Goal: Task Accomplishment & Management: Use online tool/utility

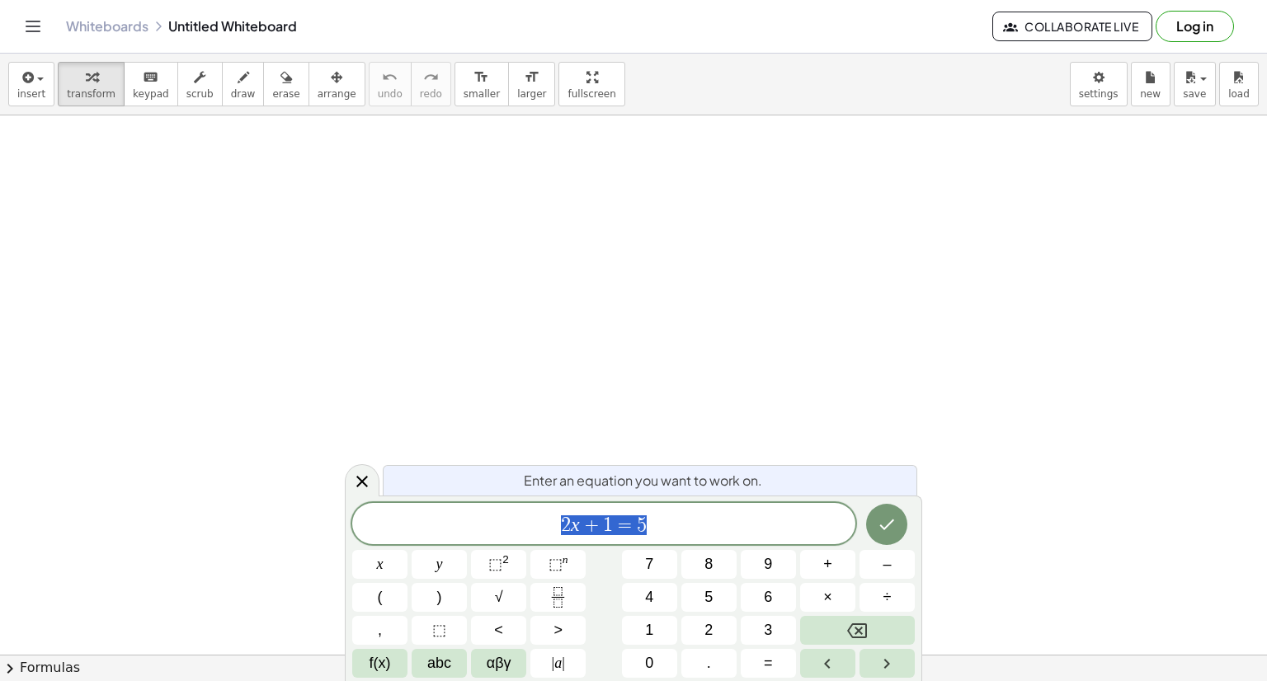
click at [1225, 32] on button "Log in" at bounding box center [1195, 26] width 78 height 31
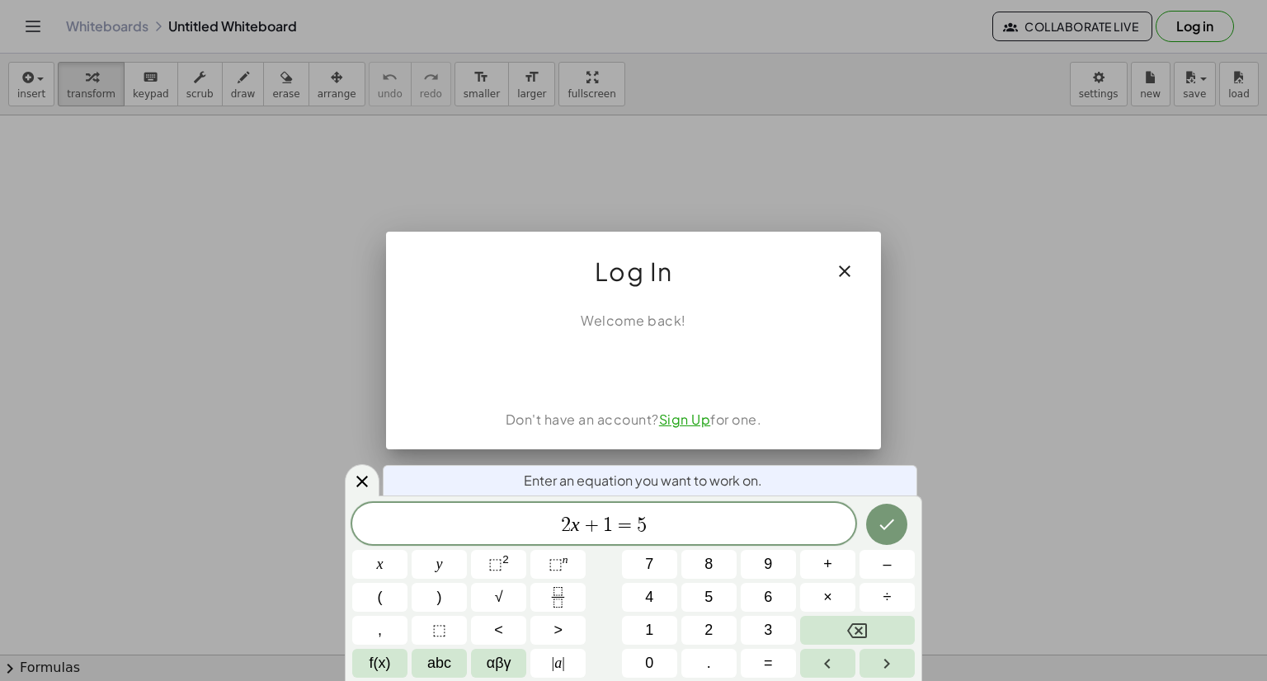
click at [839, 265] on icon "button" at bounding box center [845, 272] width 20 height 20
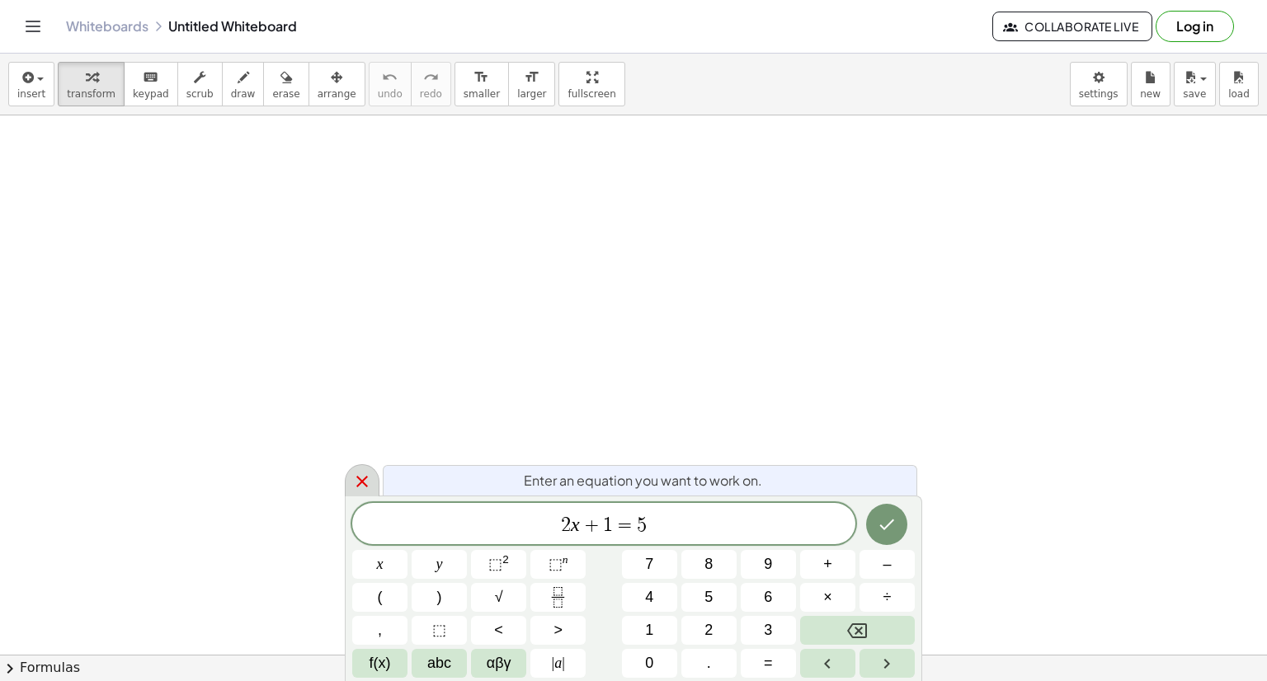
click at [363, 483] on icon at bounding box center [362, 482] width 12 height 12
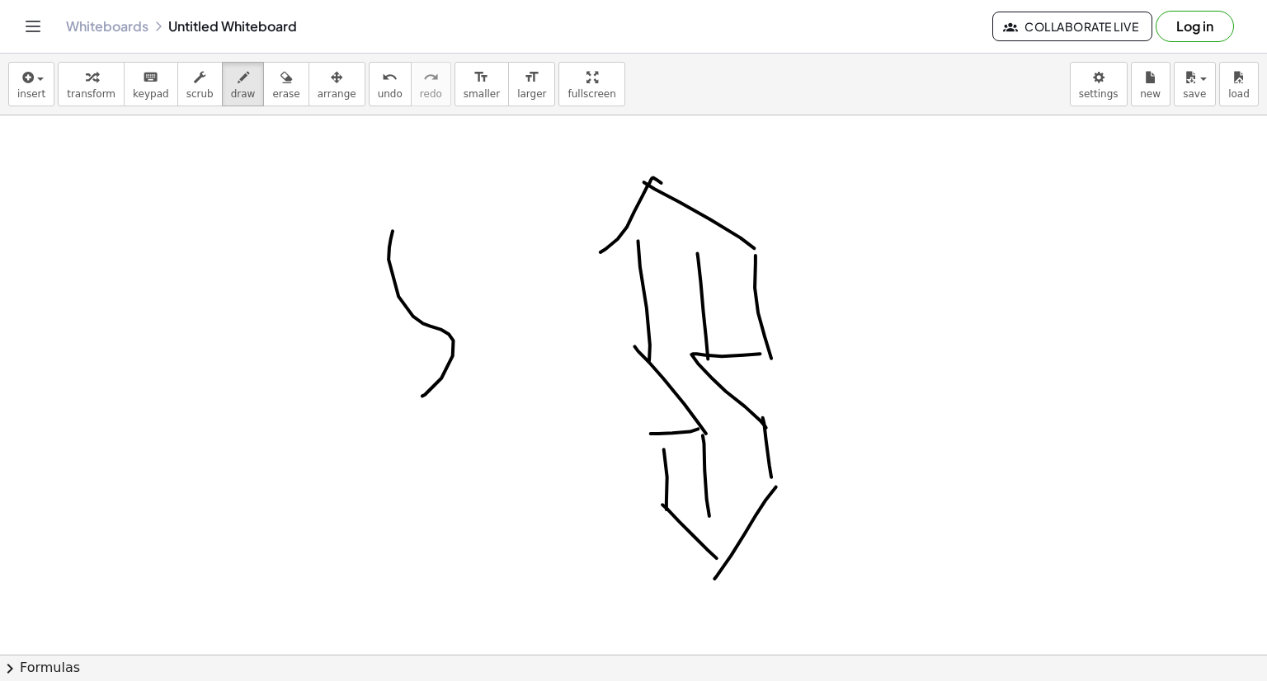
scroll to position [98, 0]
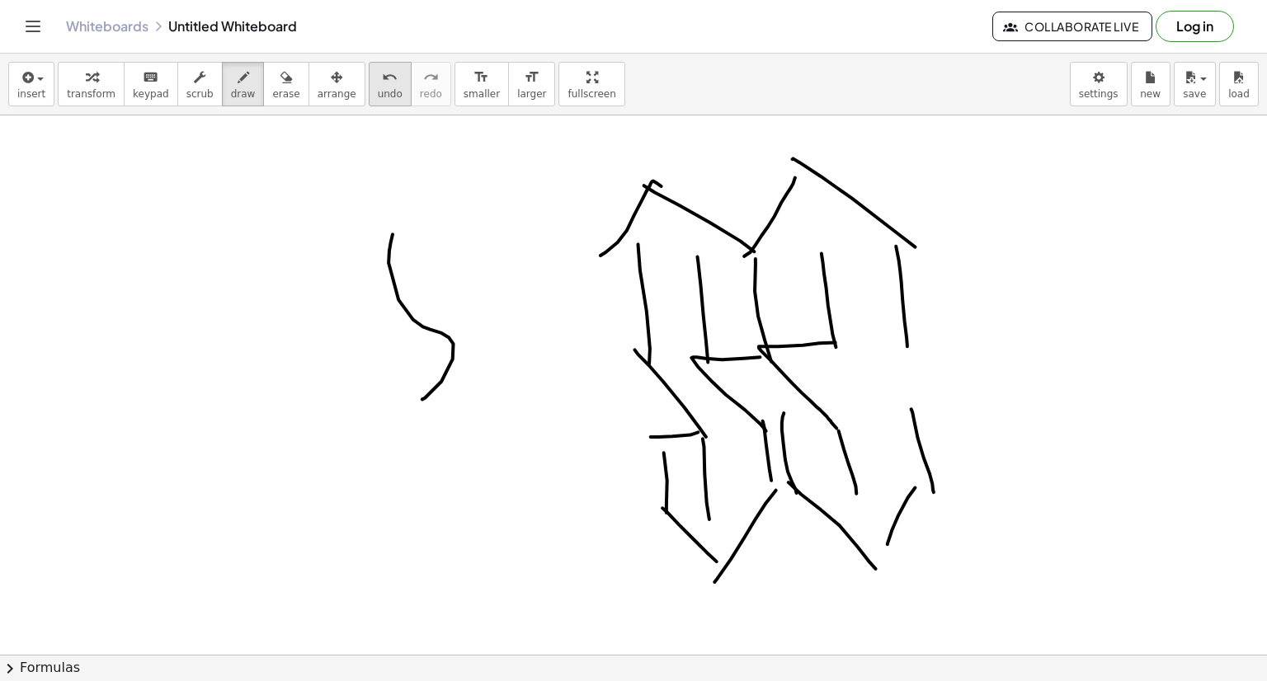
click at [382, 80] on icon "undo" at bounding box center [390, 78] width 16 height 20
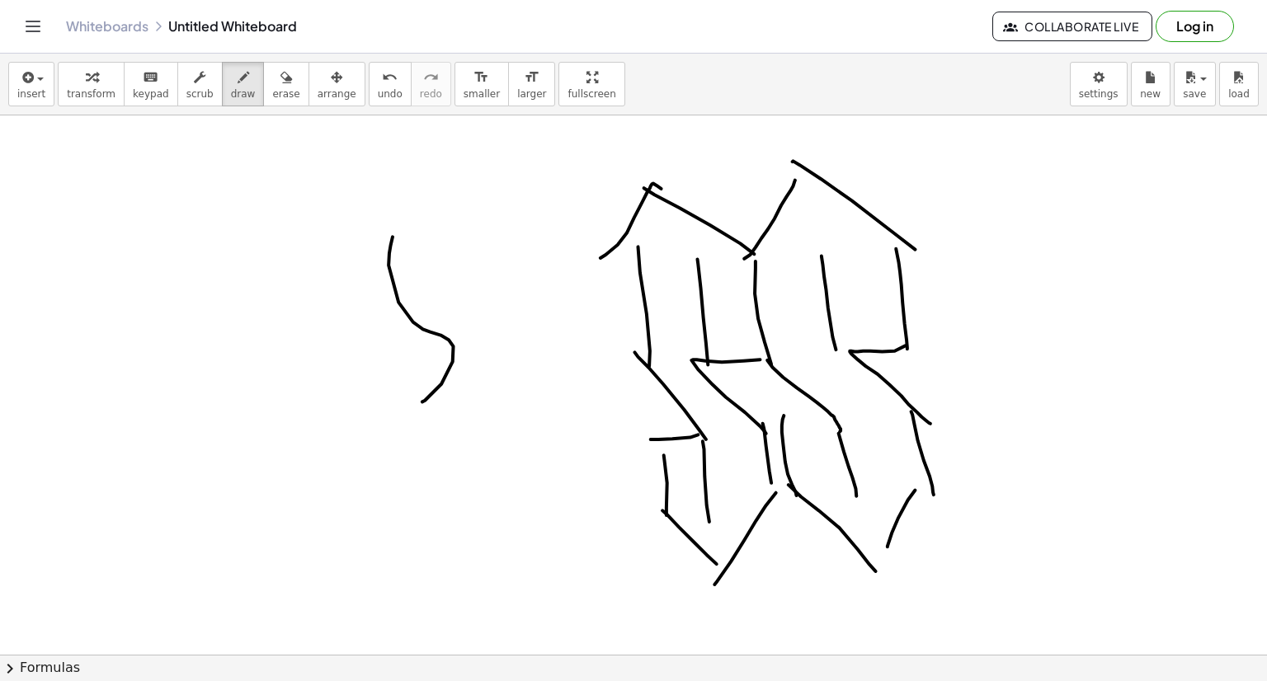
scroll to position [0, 0]
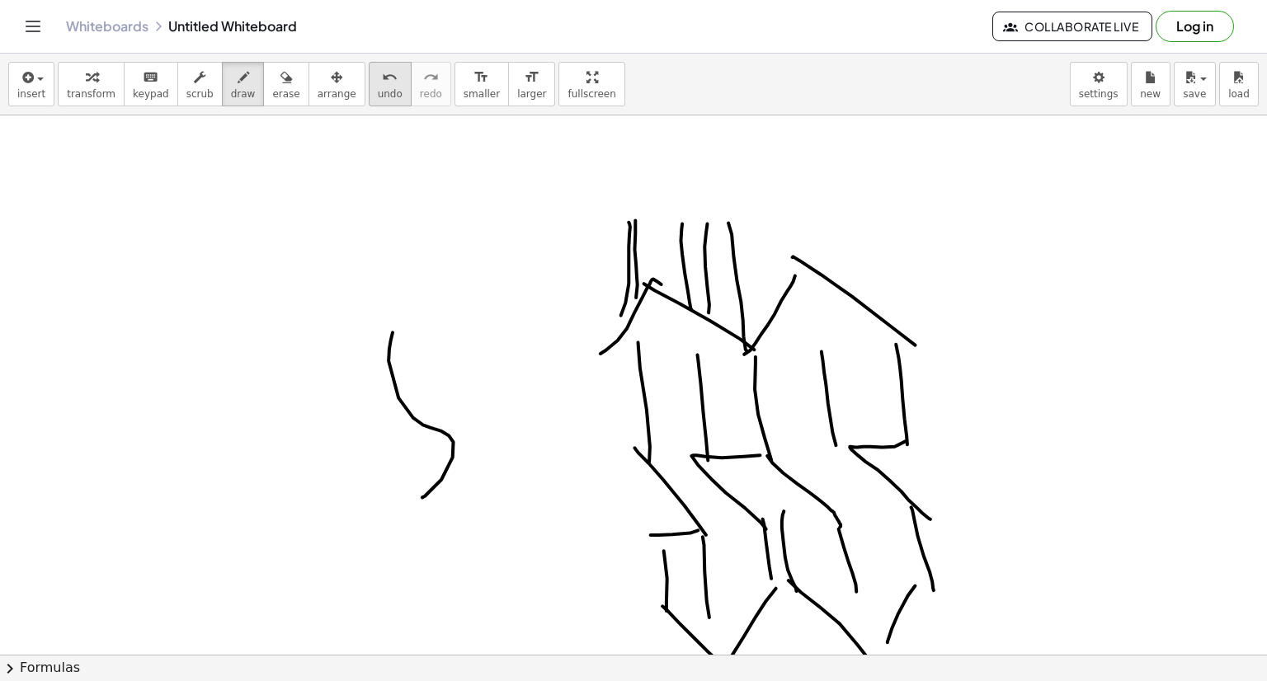
click at [382, 80] on icon "undo" at bounding box center [390, 78] width 16 height 20
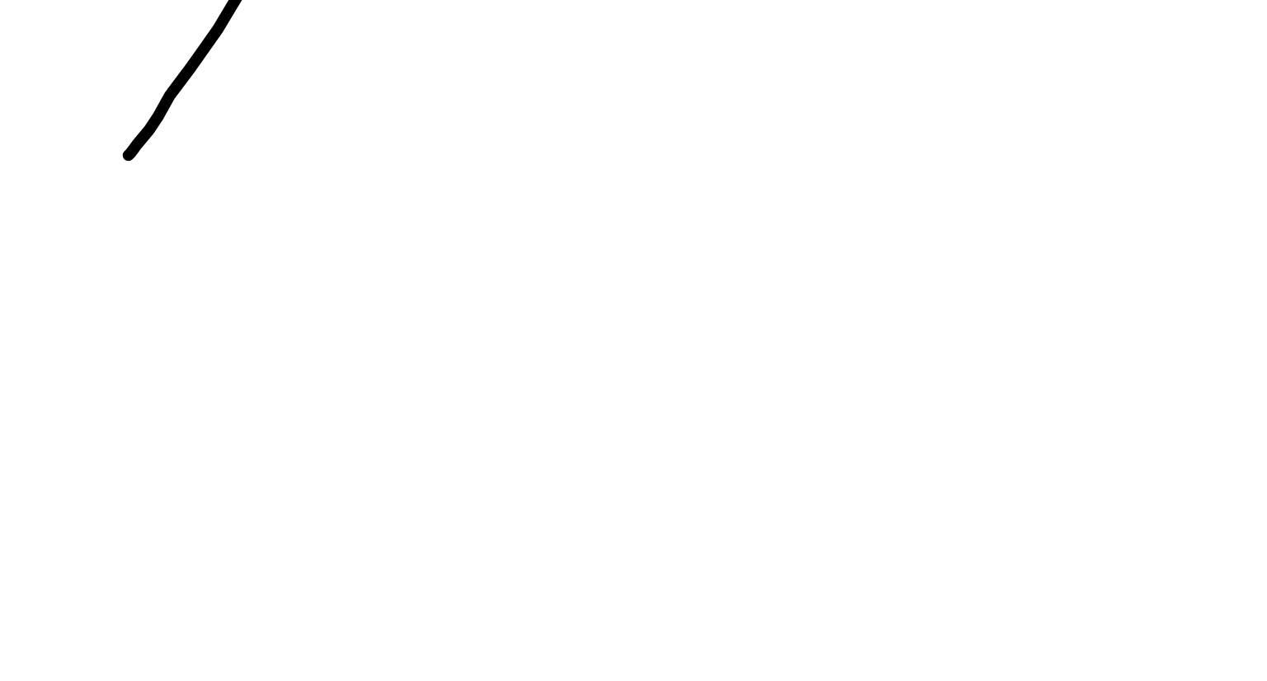
scroll to position [781, 0]
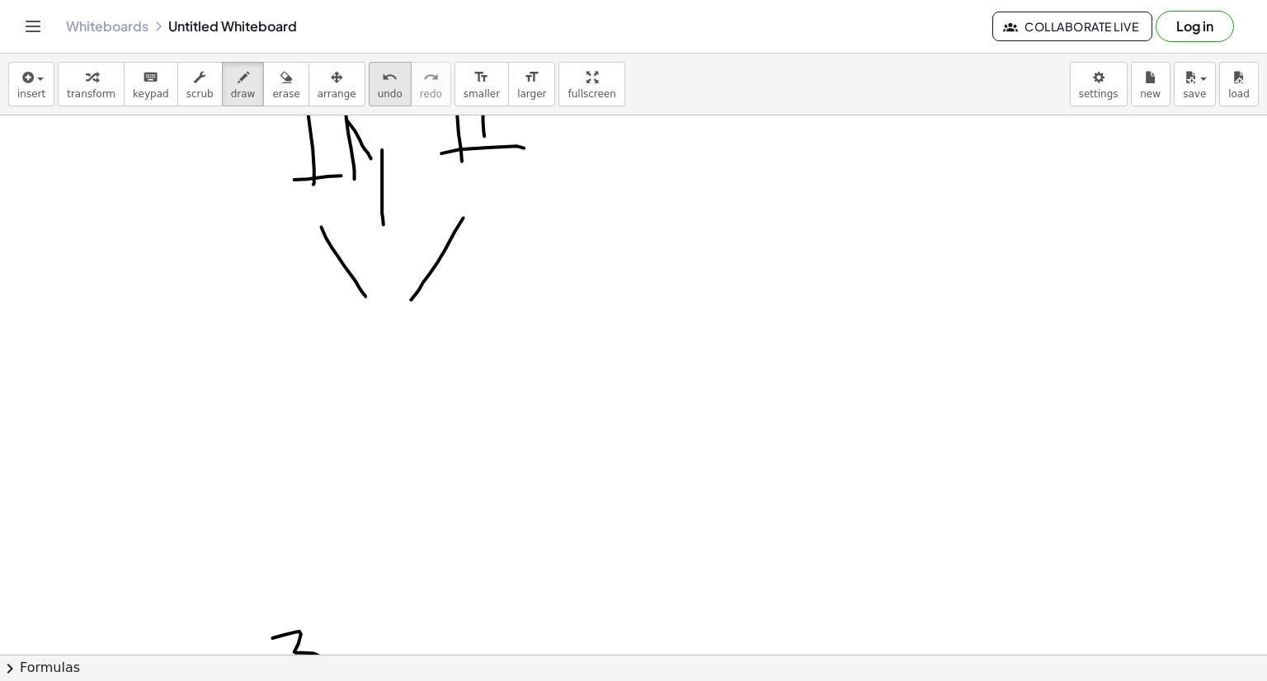
click at [382, 84] on icon "undo" at bounding box center [390, 78] width 16 height 20
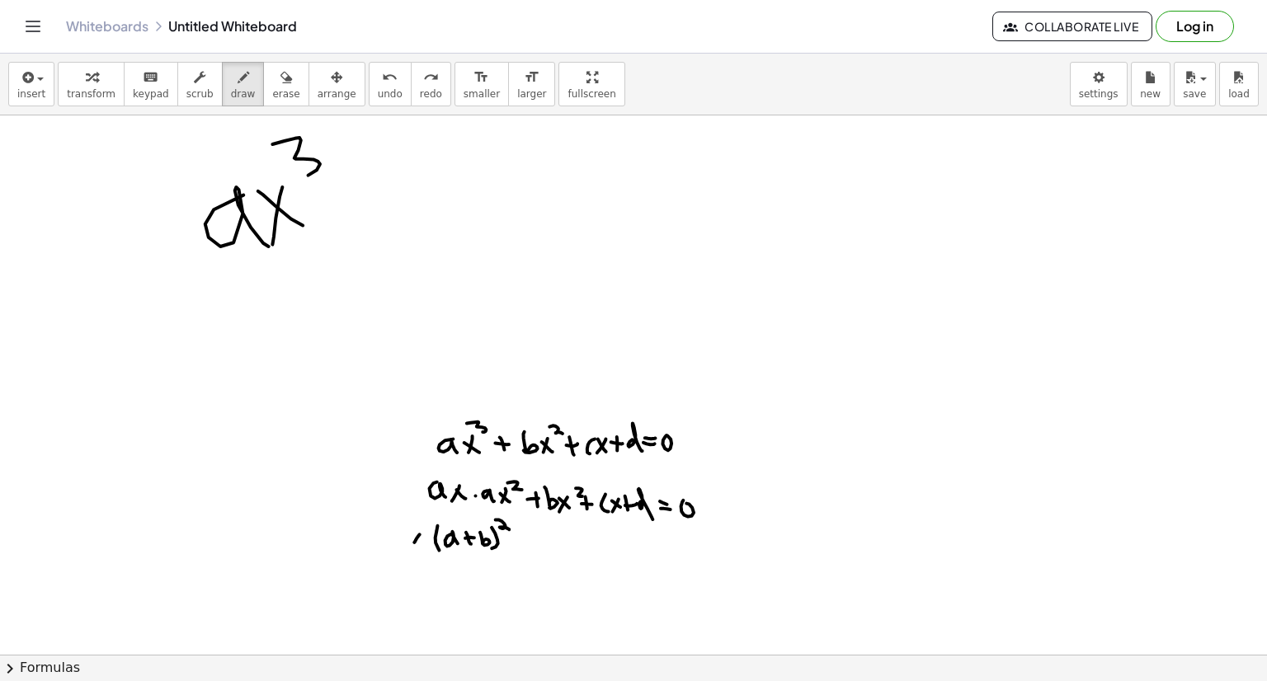
scroll to position [1276, 0]
click at [378, 97] on span "undo" at bounding box center [390, 94] width 25 height 12
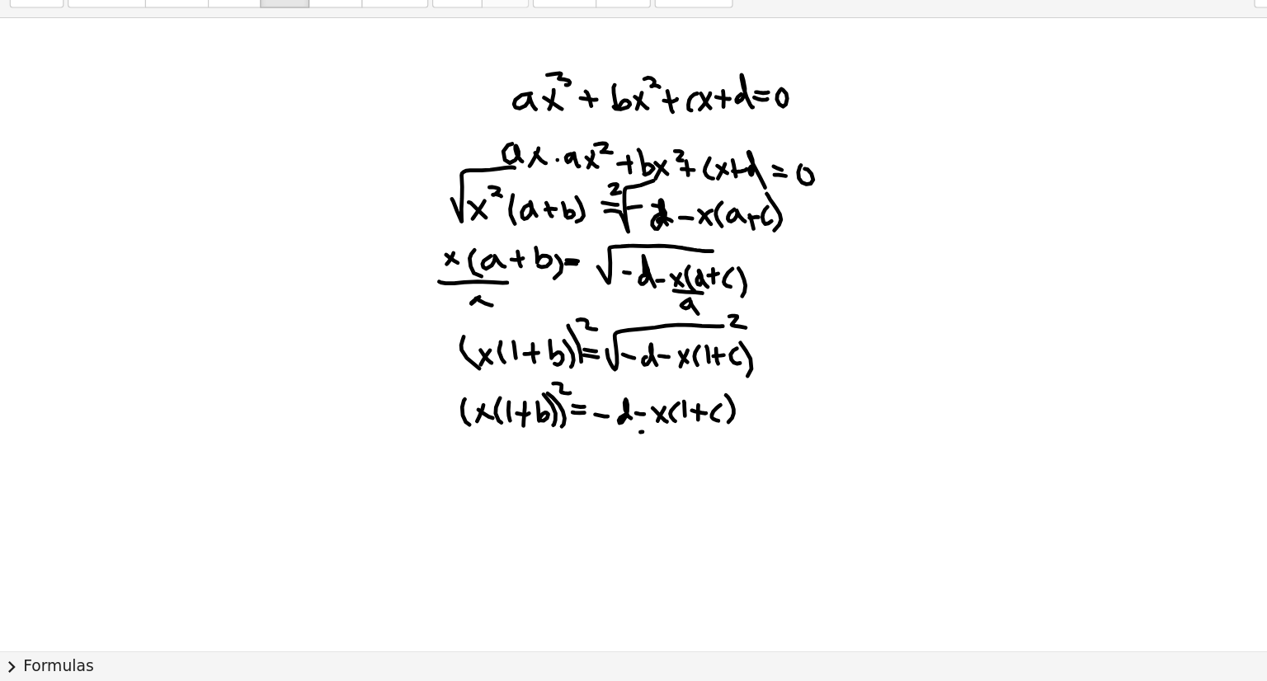
scroll to position [0, 0]
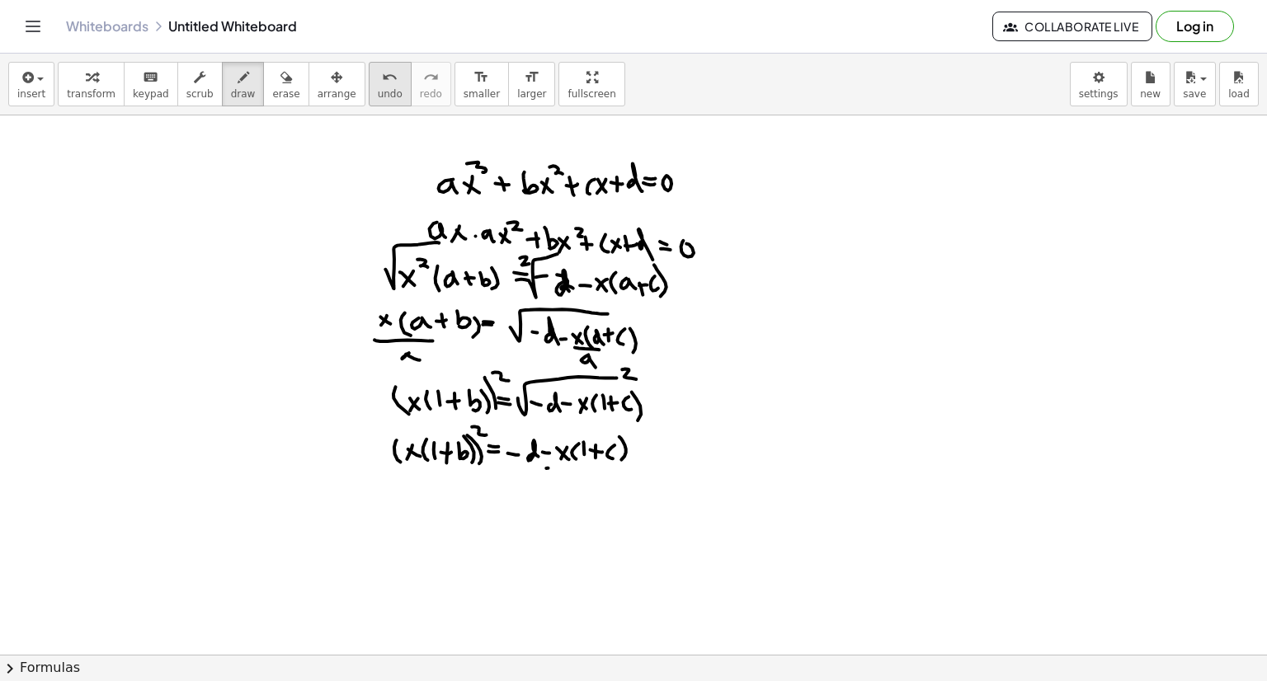
click at [382, 79] on icon "undo" at bounding box center [390, 78] width 16 height 20
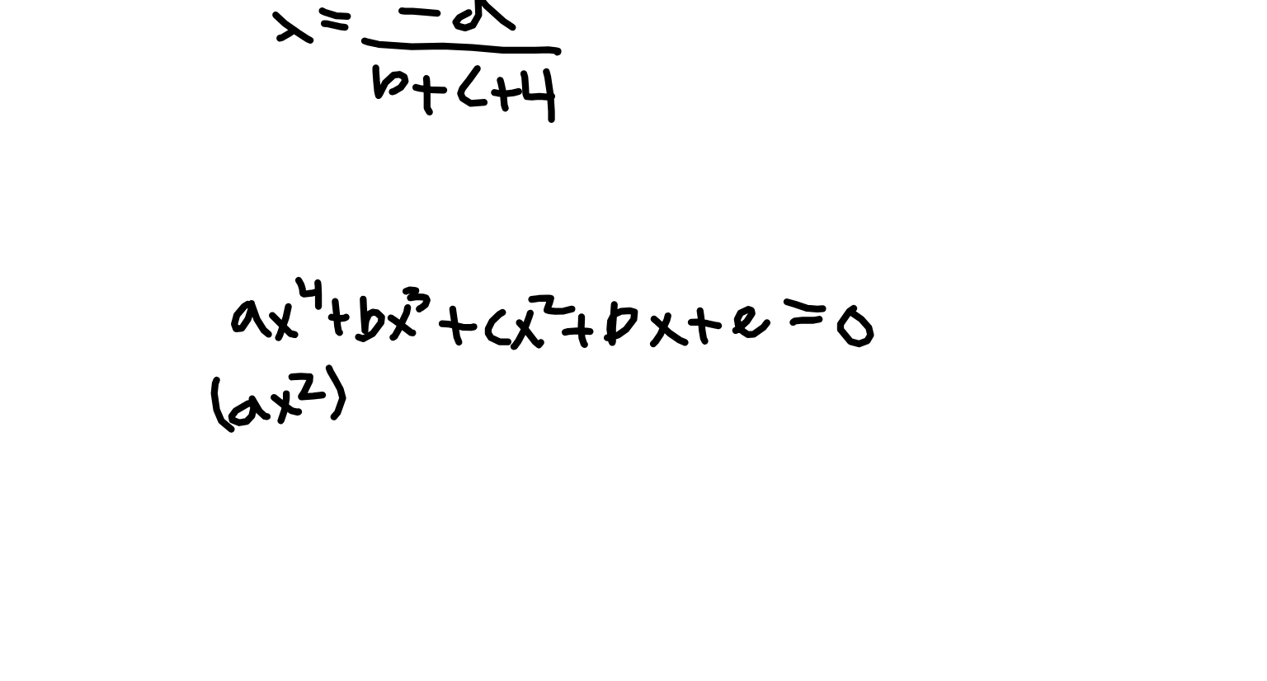
scroll to position [2329, 0]
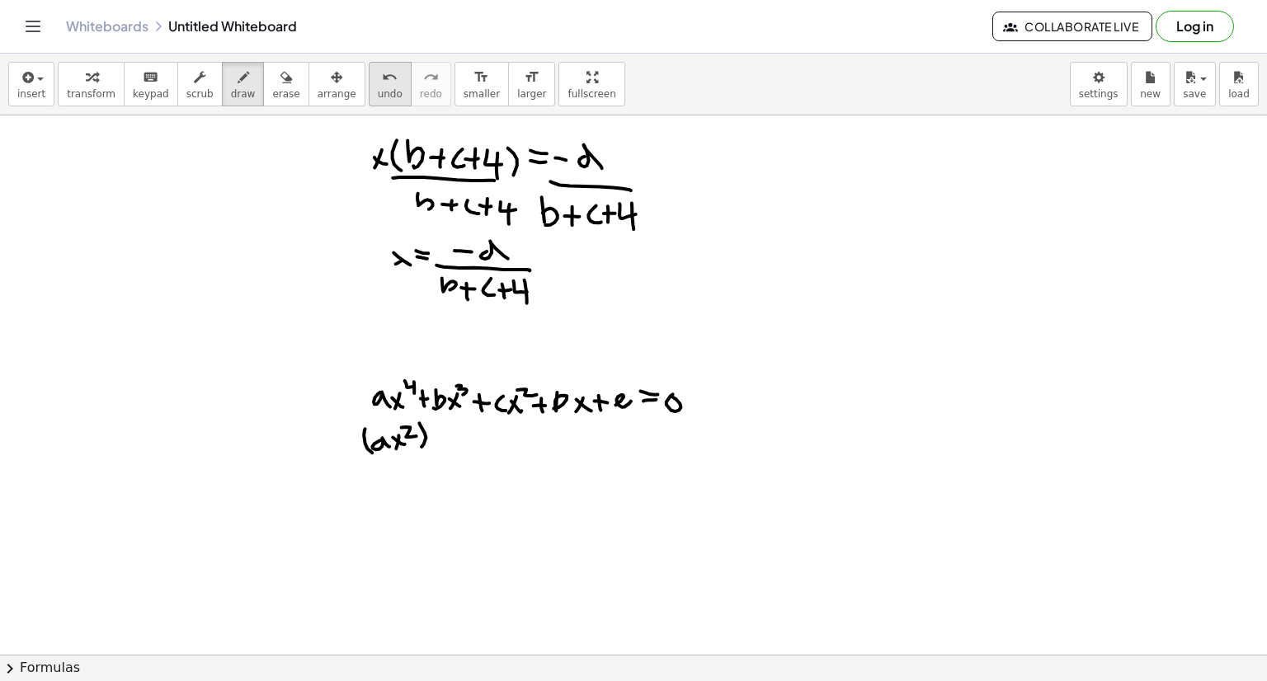
click at [378, 84] on div "undo" at bounding box center [390, 77] width 25 height 20
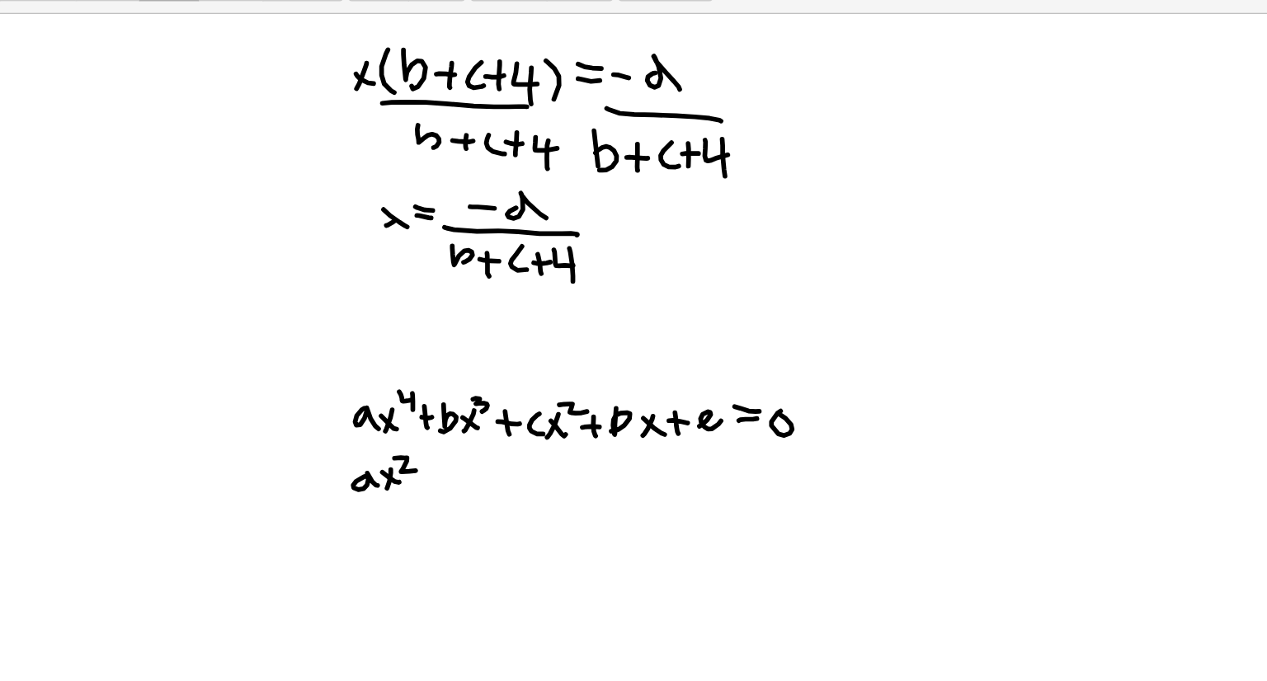
scroll to position [2320, 0]
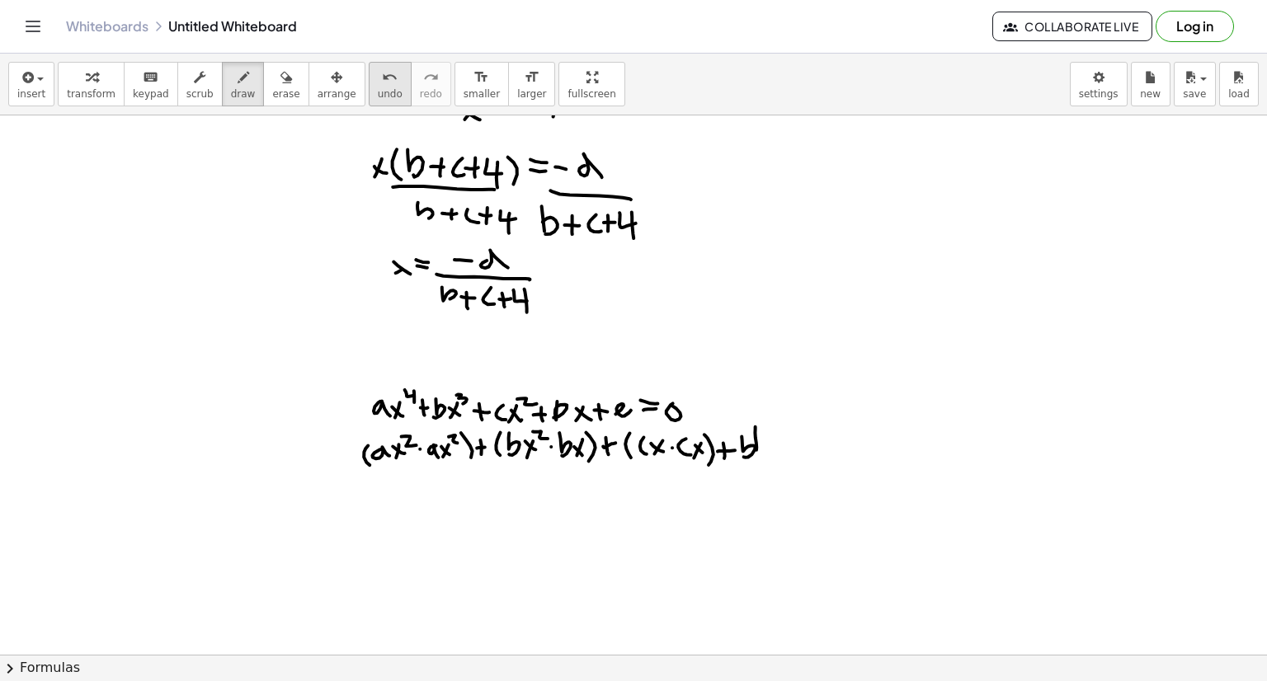
click at [382, 78] on icon "undo" at bounding box center [390, 78] width 16 height 20
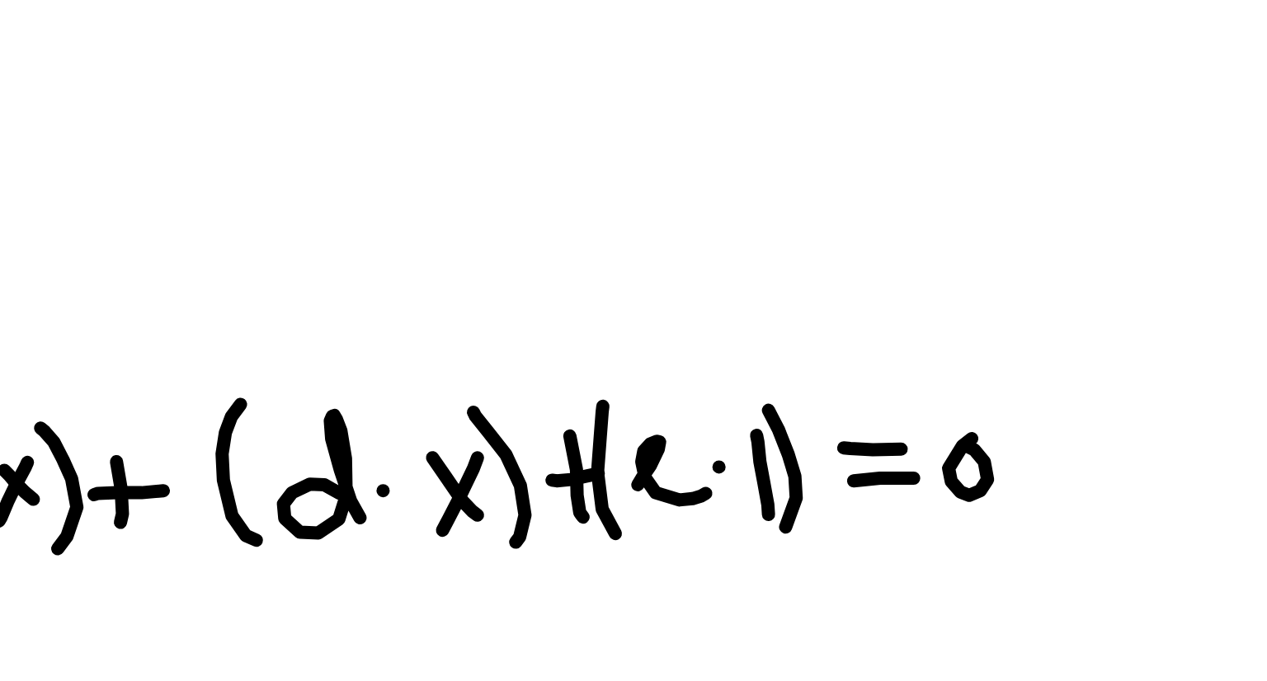
scroll to position [2341, 0]
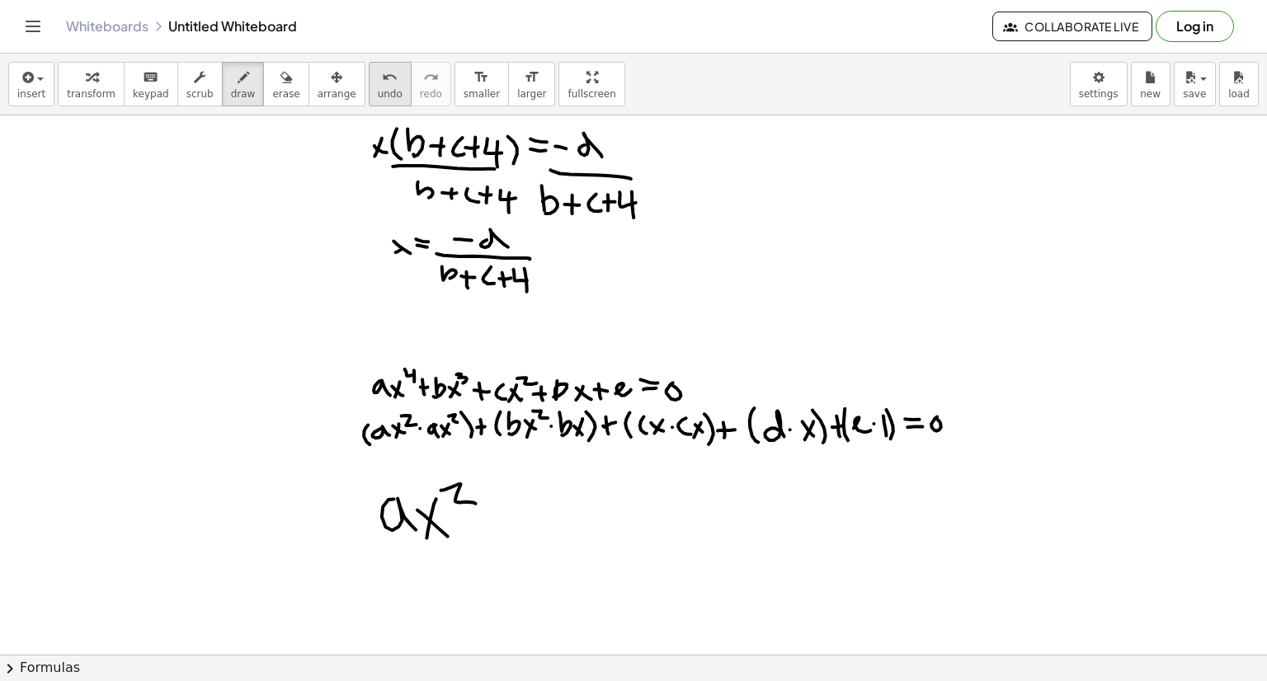
click at [378, 98] on span "undo" at bounding box center [390, 94] width 25 height 12
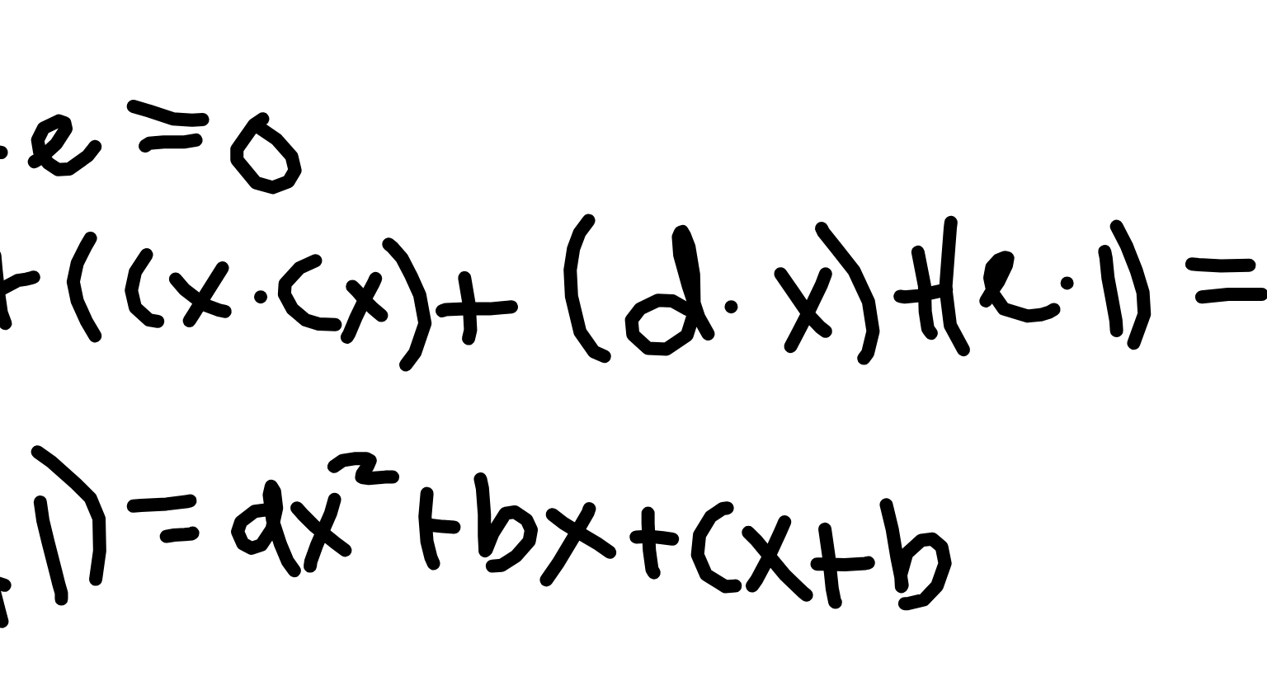
scroll to position [2326, 0]
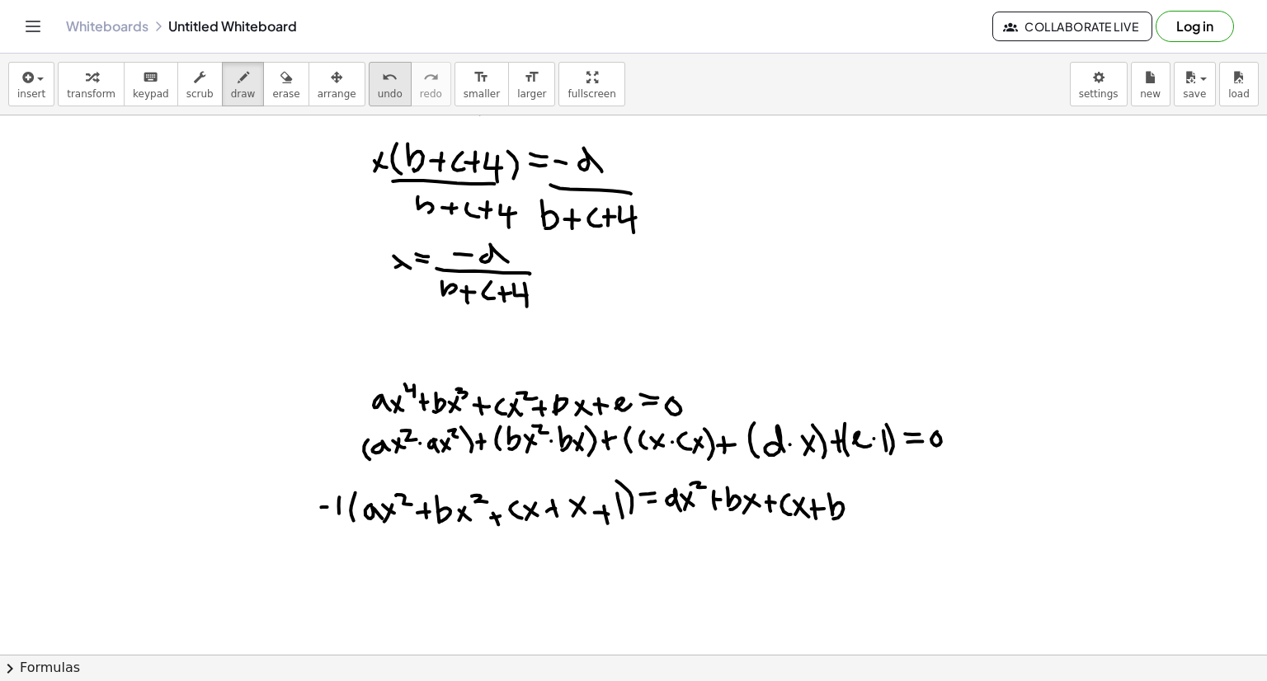
click at [369, 101] on button "undo undo" at bounding box center [390, 84] width 43 height 45
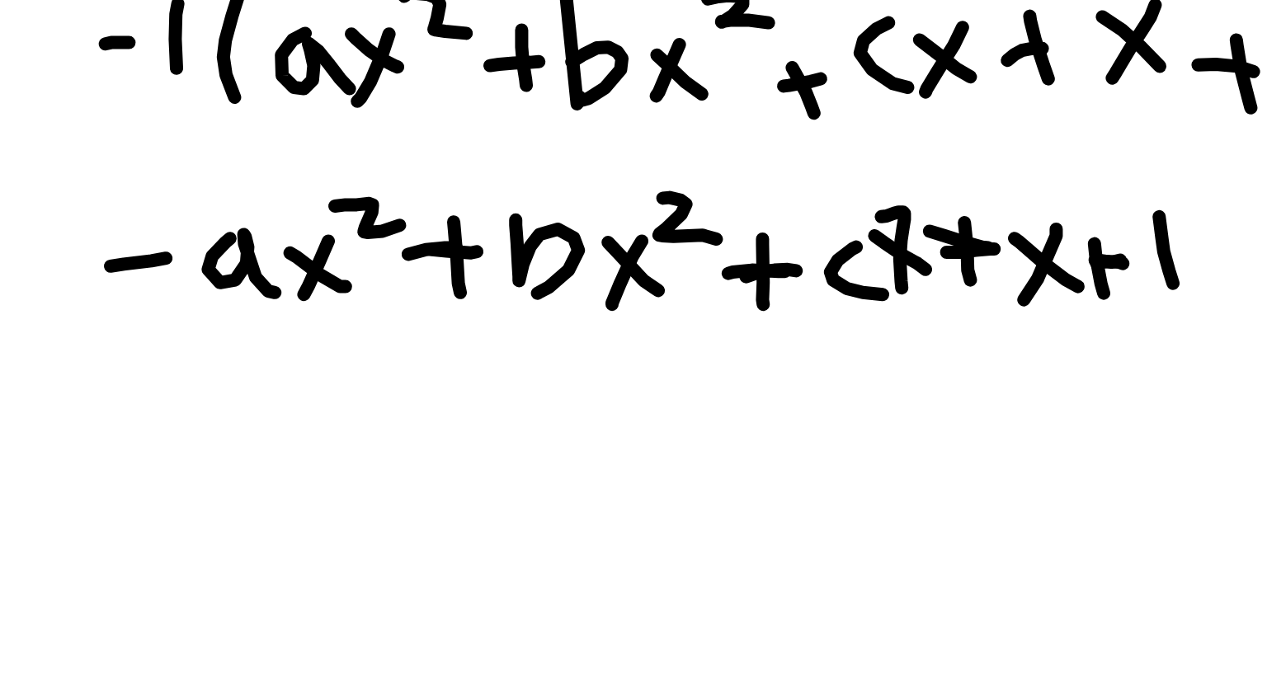
scroll to position [2437, 0]
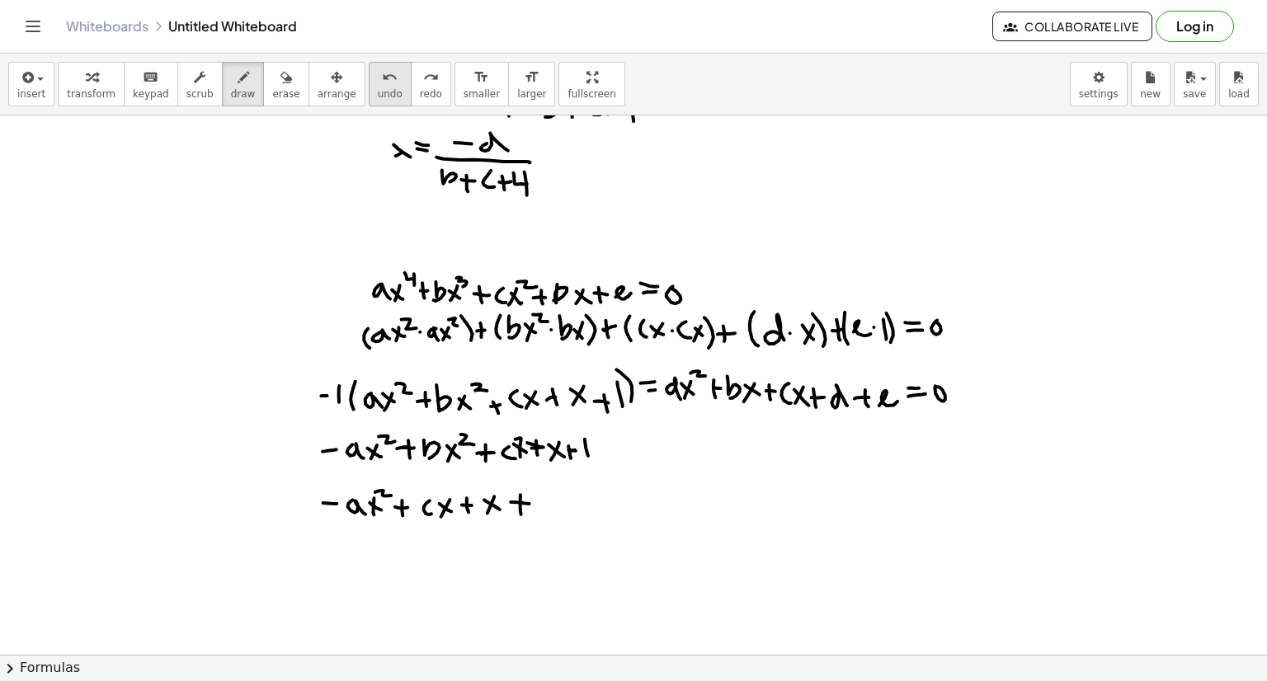
click at [378, 88] on span "undo" at bounding box center [390, 94] width 25 height 12
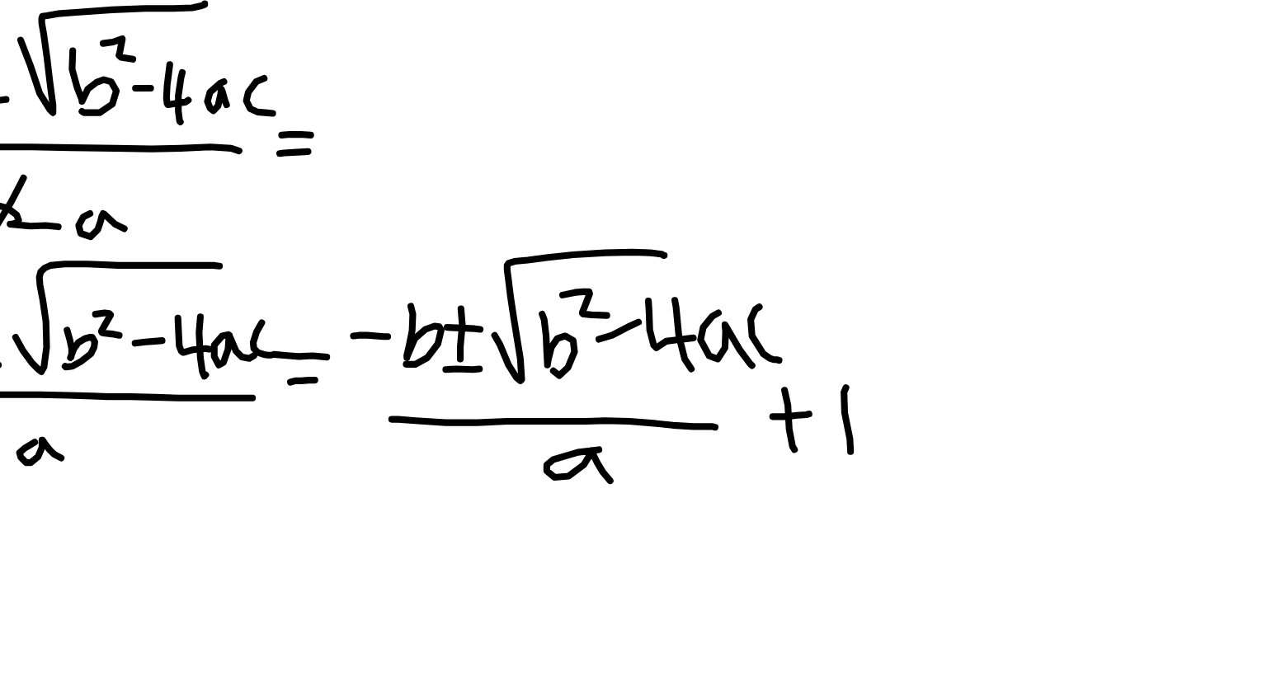
scroll to position [2741, 0]
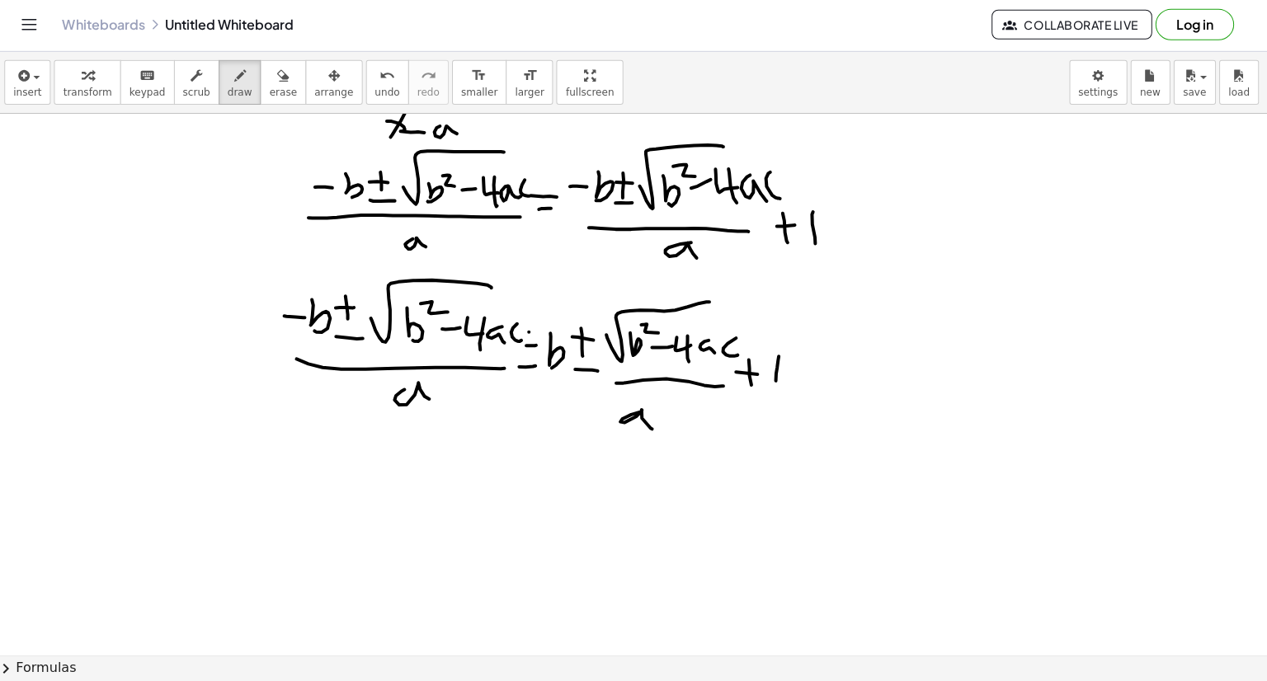
scroll to position [0, 0]
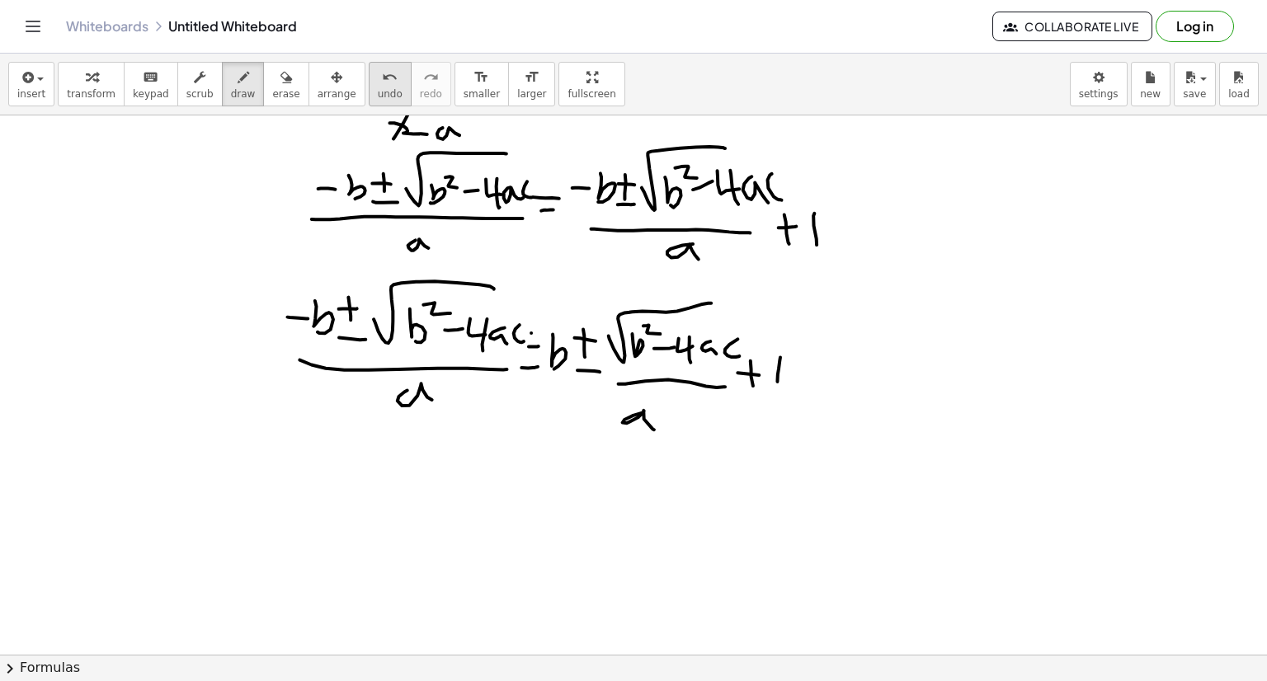
click at [378, 78] on div "undo" at bounding box center [390, 77] width 25 height 20
click at [378, 81] on div "undo" at bounding box center [390, 77] width 25 height 20
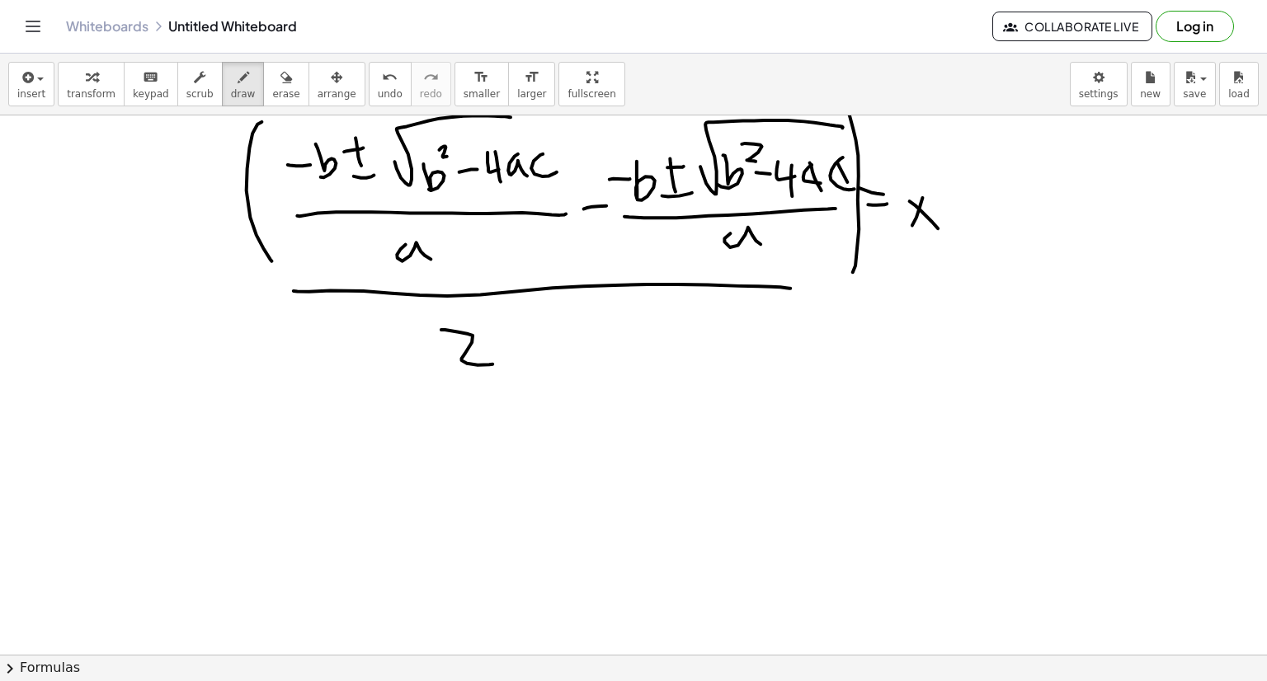
scroll to position [3313, 0]
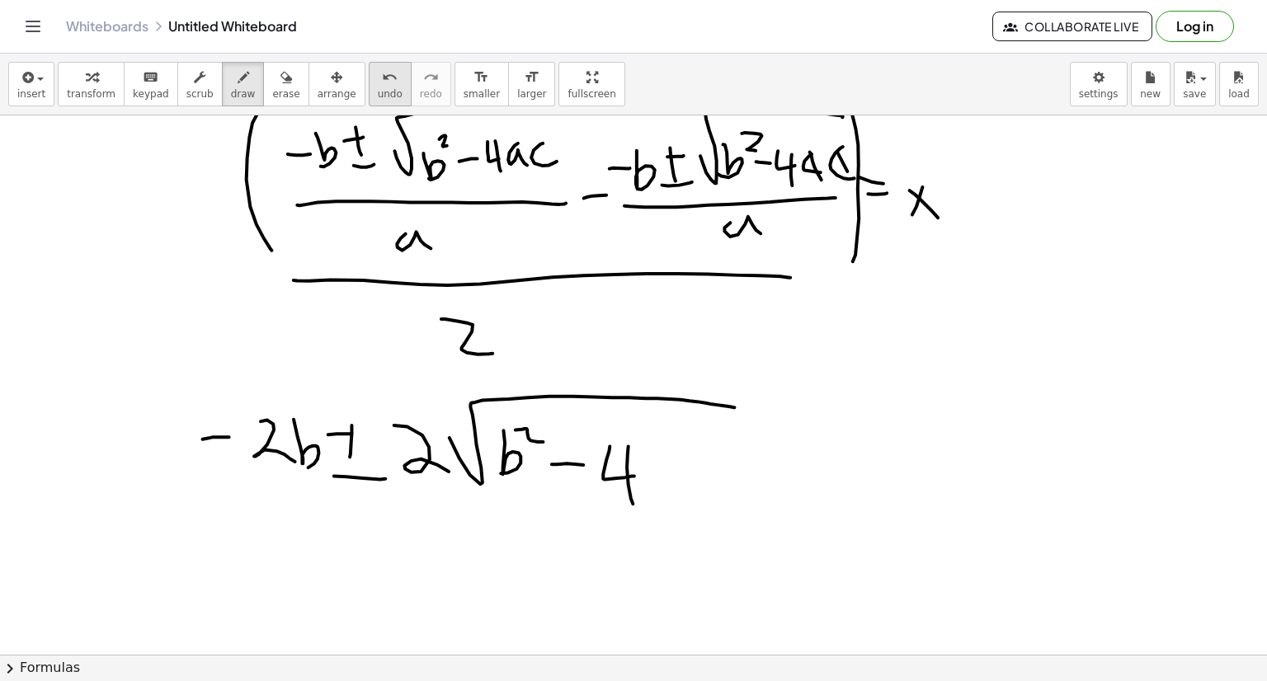
click at [378, 88] on span "undo" at bounding box center [390, 94] width 25 height 12
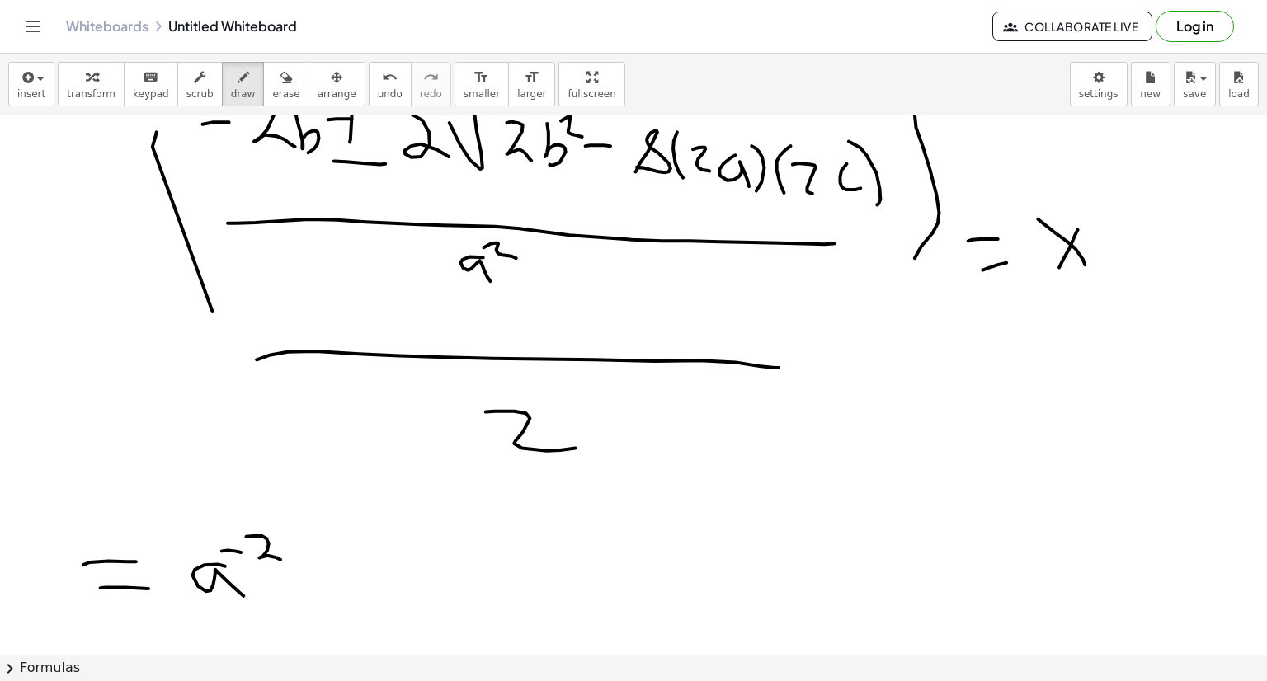
scroll to position [3648, 0]
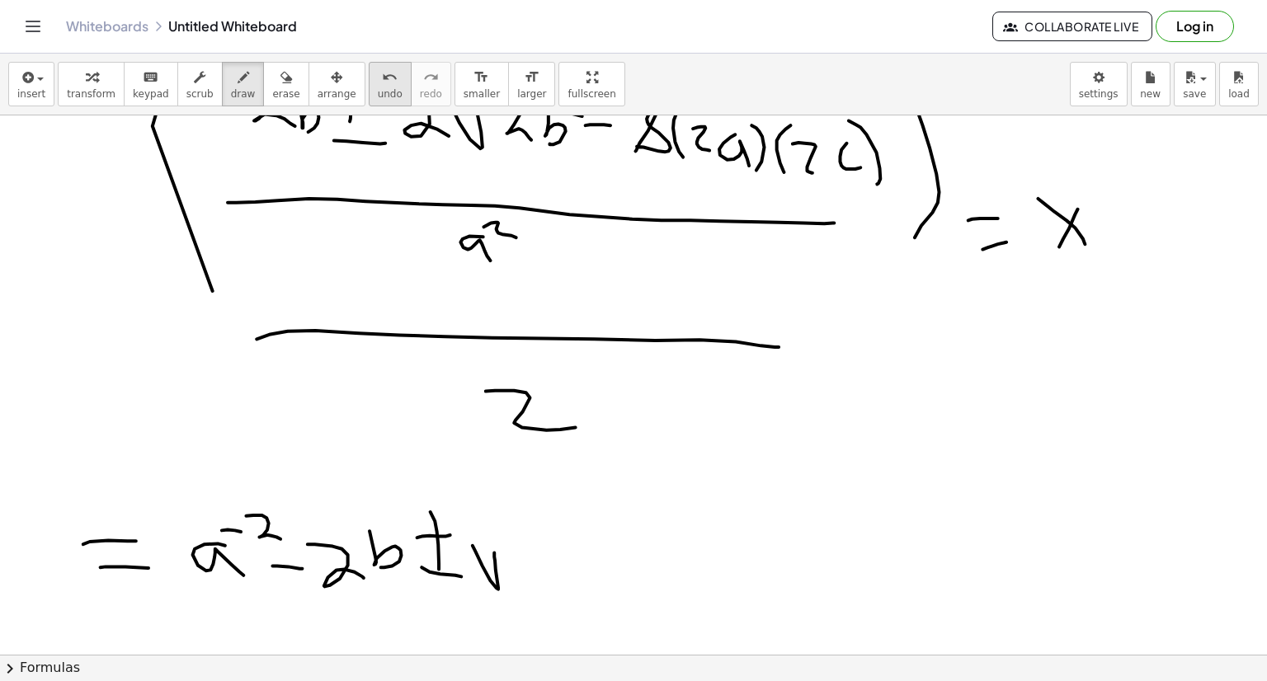
click at [382, 84] on icon "undo" at bounding box center [390, 78] width 16 height 20
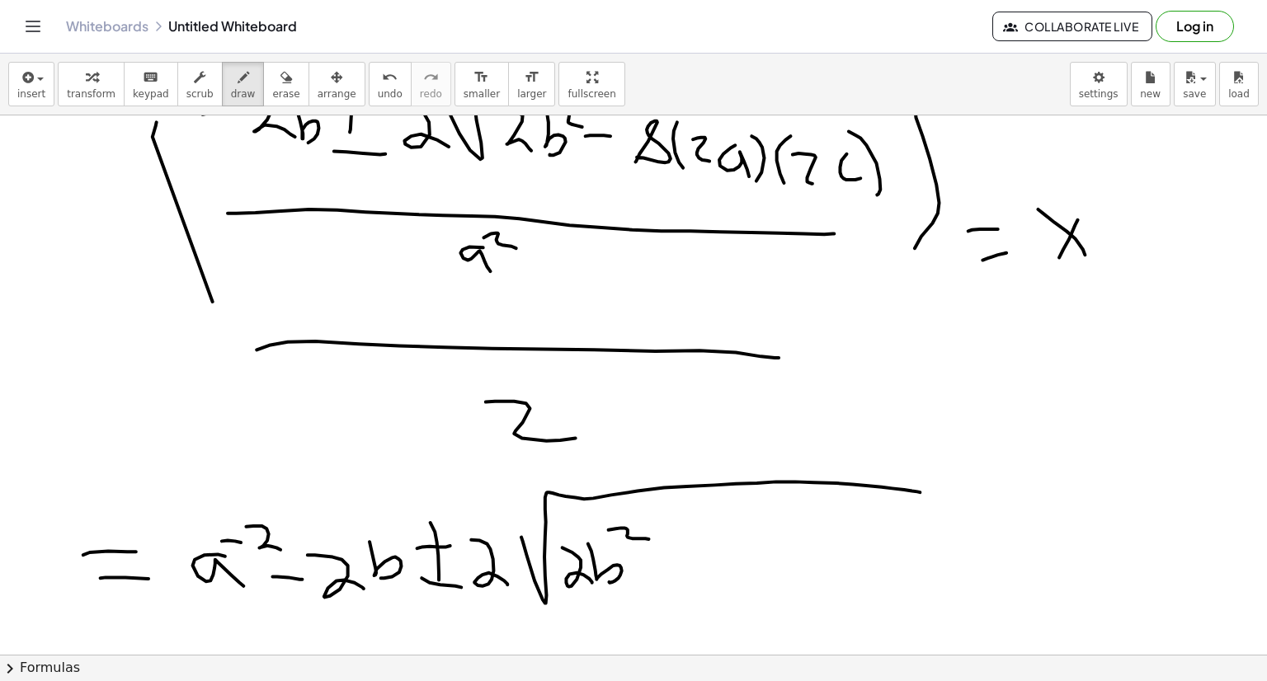
scroll to position [3638, 0]
click at [378, 95] on span "undo" at bounding box center [390, 94] width 25 height 12
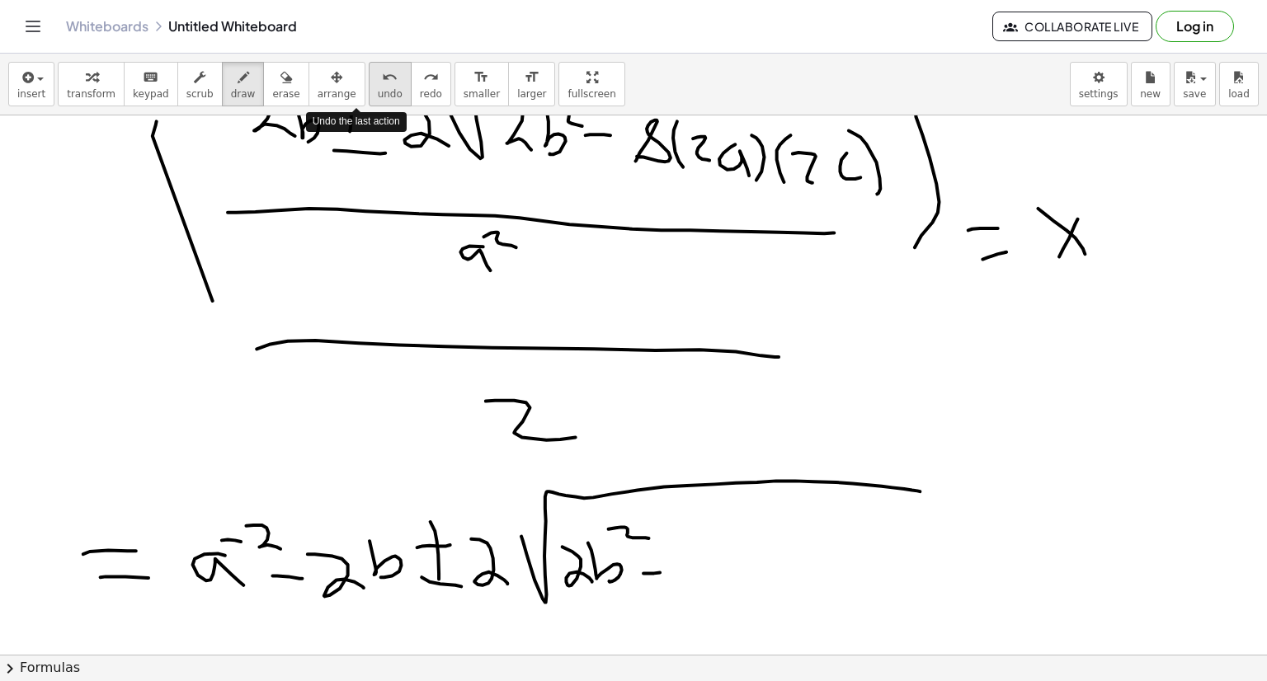
click at [378, 95] on span "undo" at bounding box center [390, 94] width 25 height 12
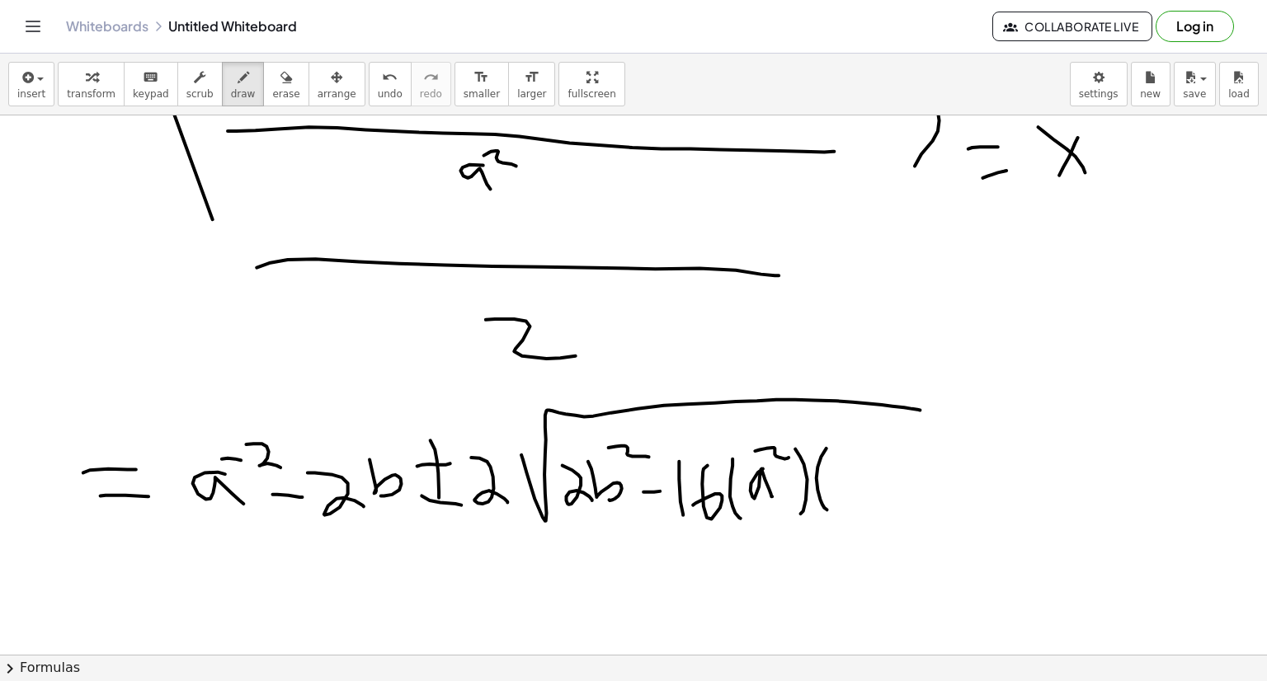
scroll to position [3719, 0]
click at [378, 100] on span "undo" at bounding box center [390, 94] width 25 height 12
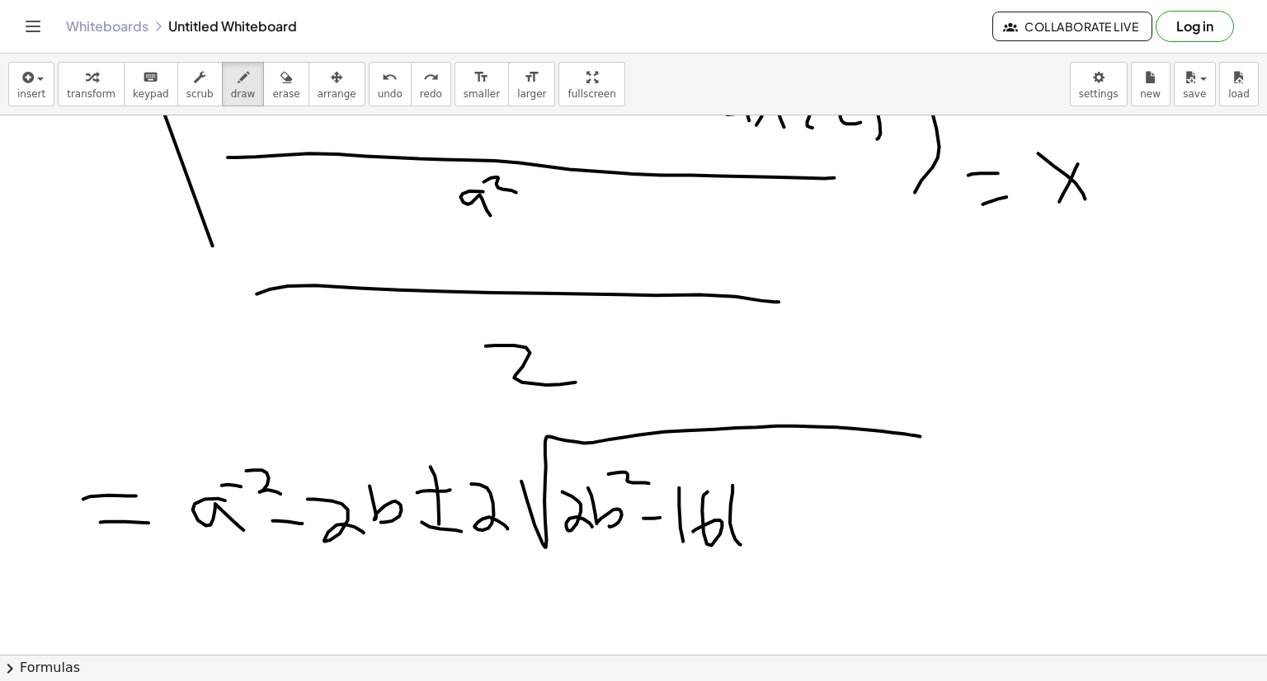
scroll to position [3689, 0]
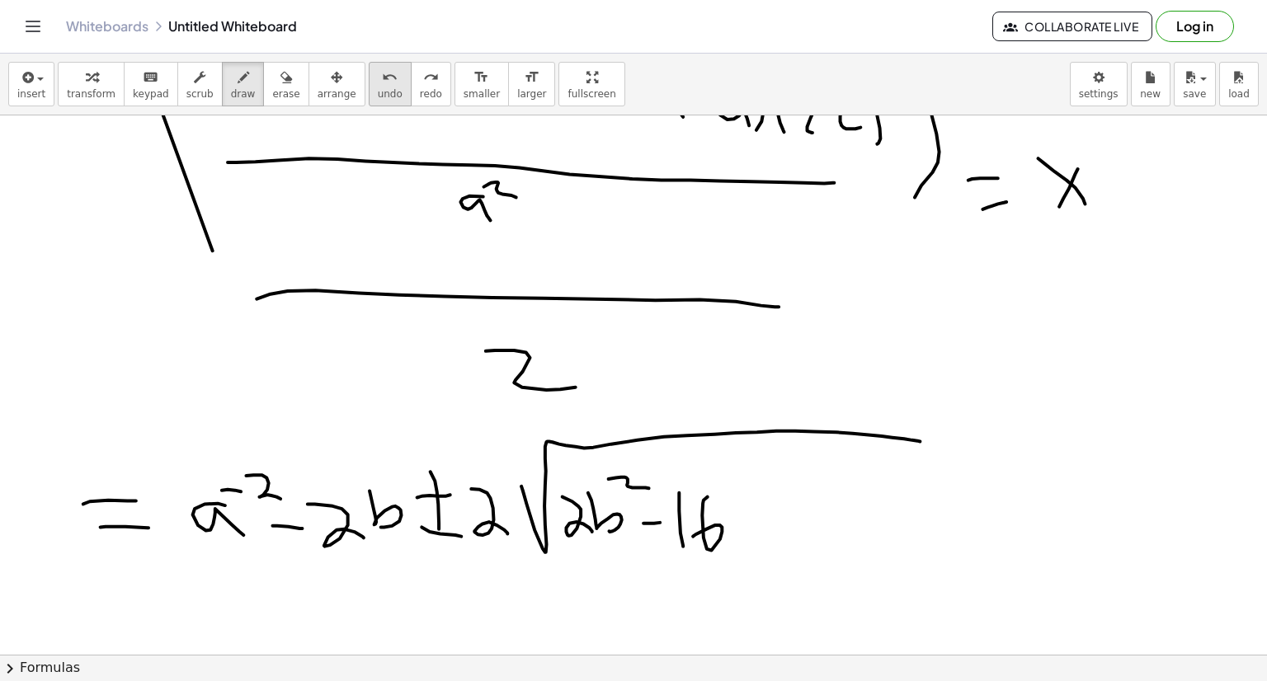
click at [378, 92] on span "undo" at bounding box center [390, 94] width 25 height 12
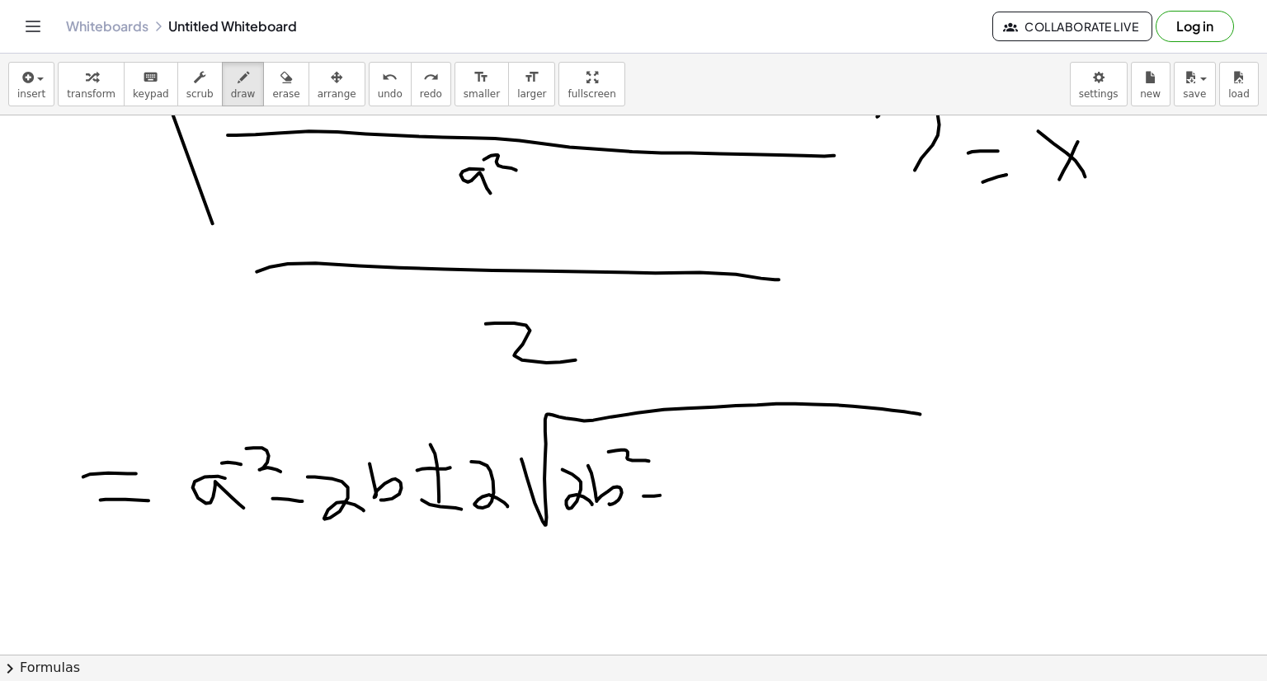
scroll to position [3669, 0]
